Goal: Entertainment & Leisure: Consume media (video, audio)

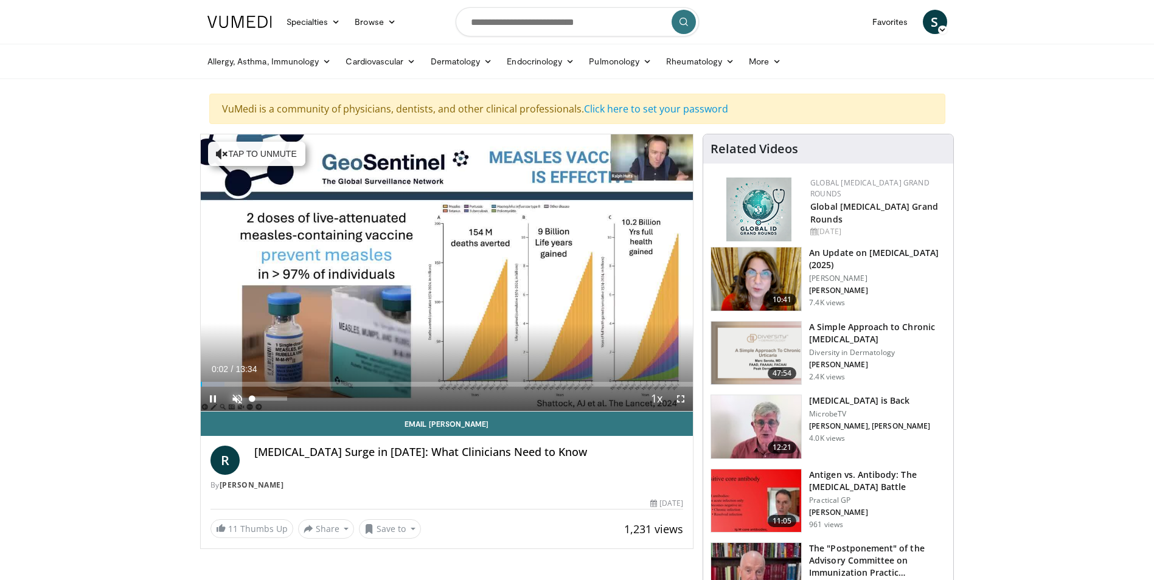
click at [232, 398] on span "Video Player" at bounding box center [237, 399] width 24 height 24
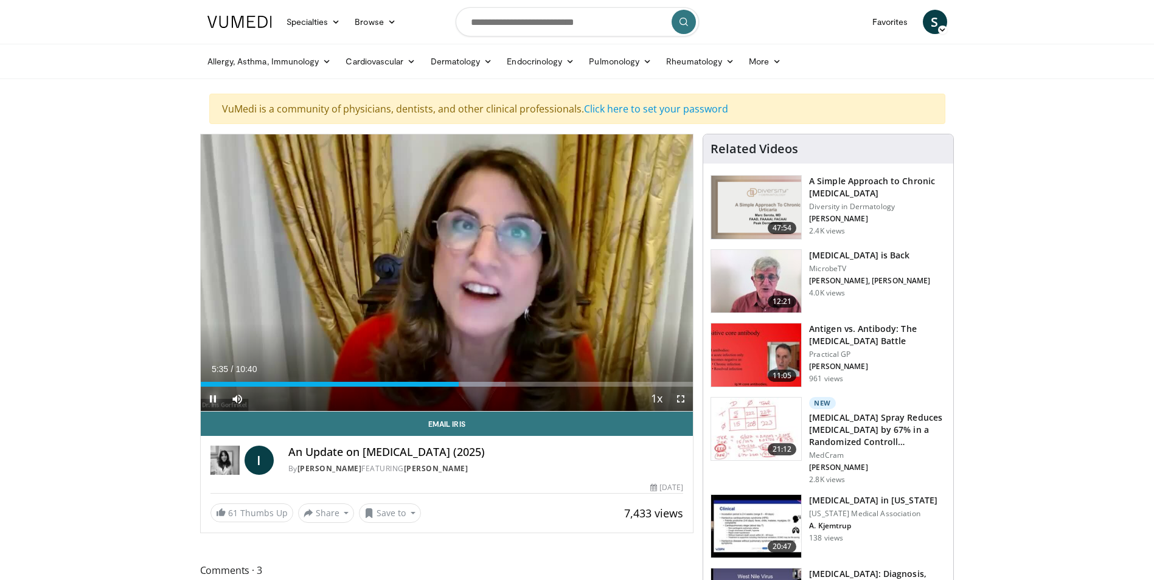
click at [213, 398] on span "Video Player" at bounding box center [213, 399] width 24 height 24
